Goal: Navigation & Orientation: Find specific page/section

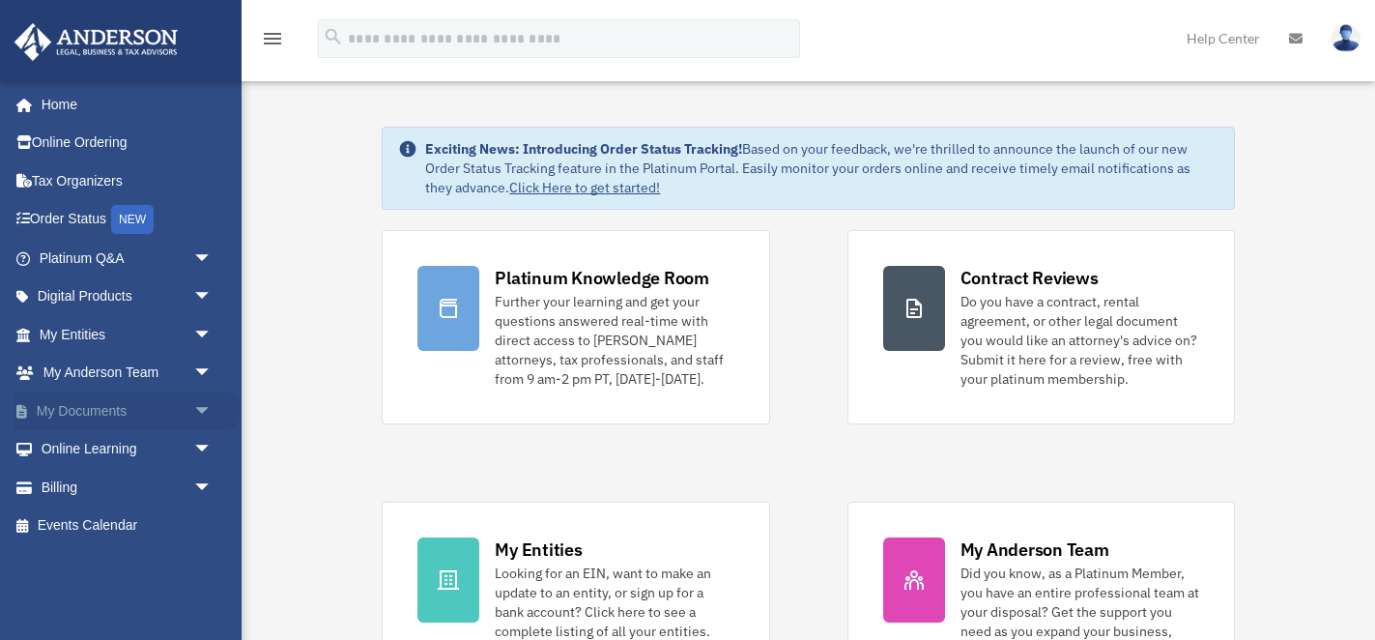
click at [114, 410] on link "My Documents arrow_drop_down" at bounding box center [128, 410] width 228 height 39
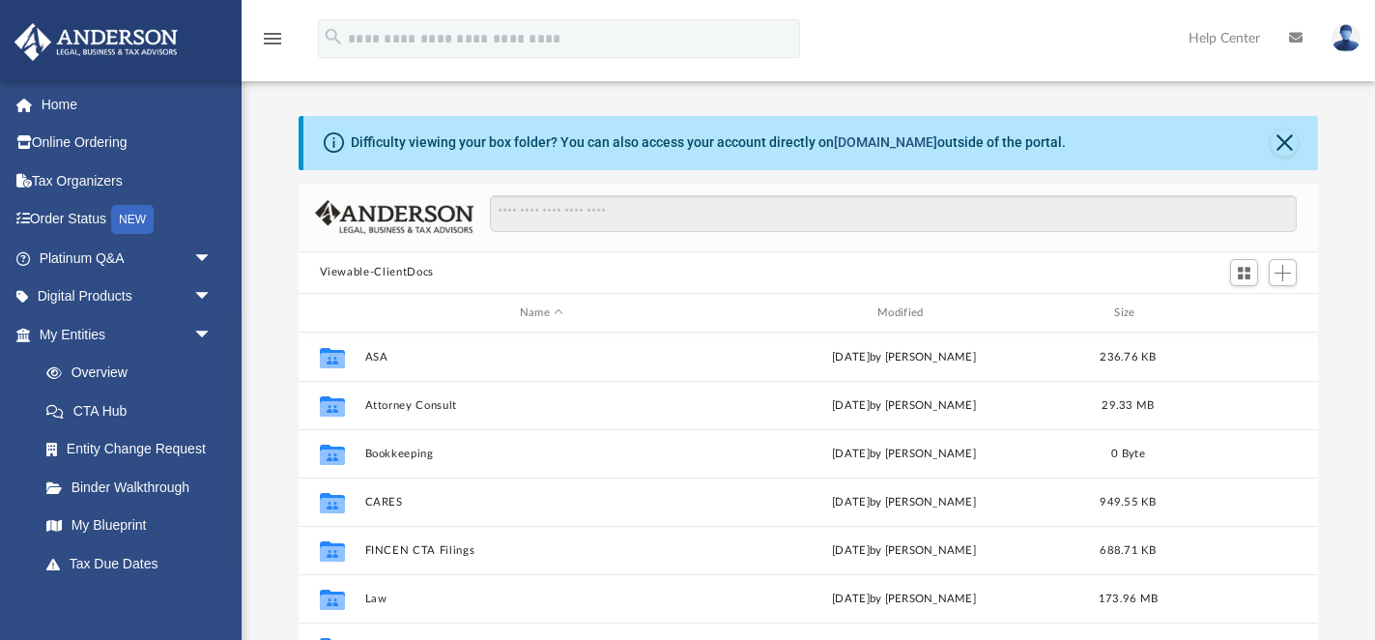
click at [885, 143] on link "box.com" at bounding box center [885, 141] width 103 height 15
click at [57, 101] on link "Home" at bounding box center [128, 104] width 228 height 39
